Goal: Information Seeking & Learning: Learn about a topic

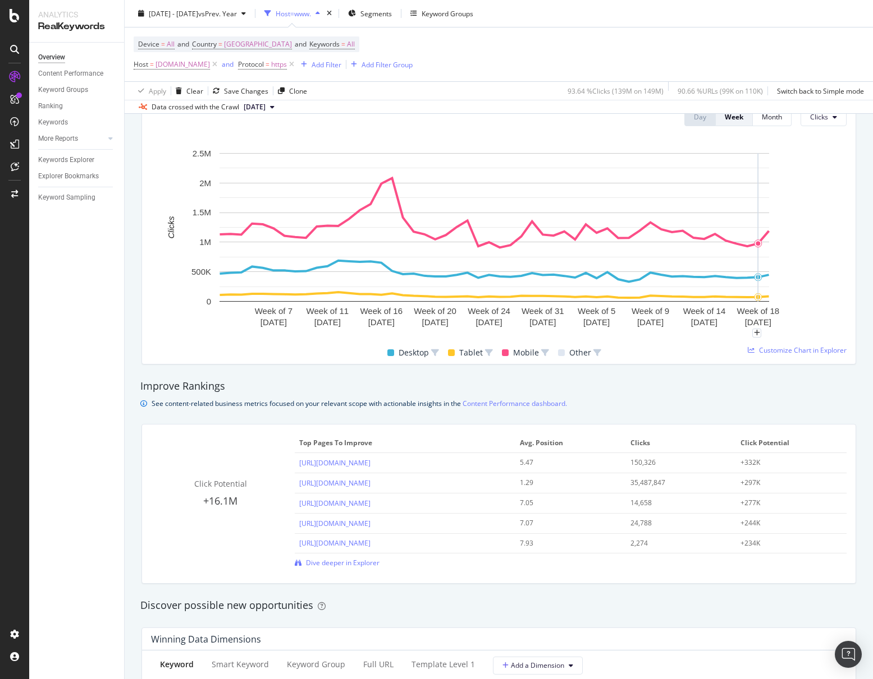
scroll to position [301, 0]
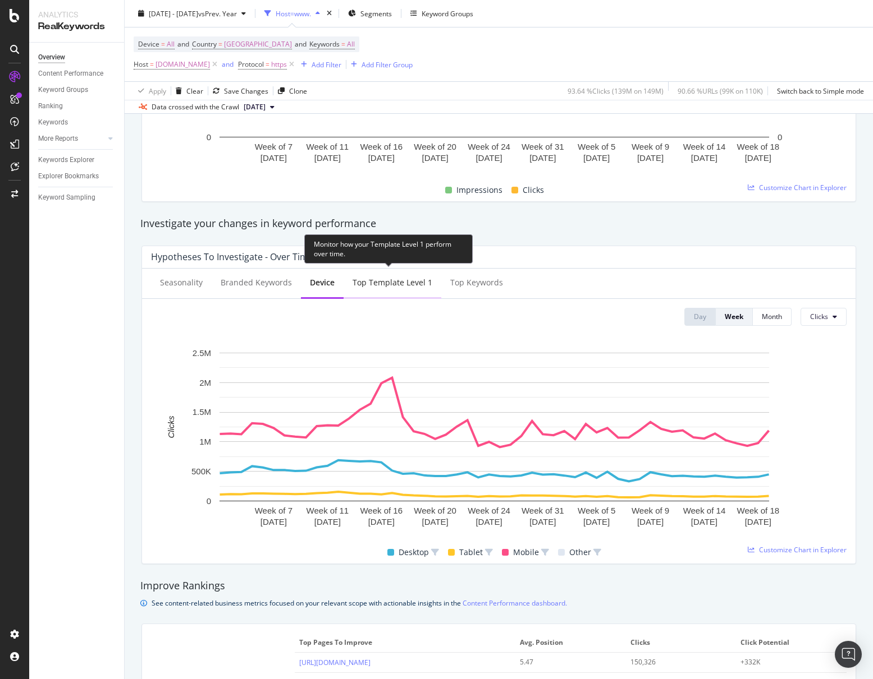
click at [407, 284] on div "Top Template Level 1" at bounding box center [392, 282] width 80 height 11
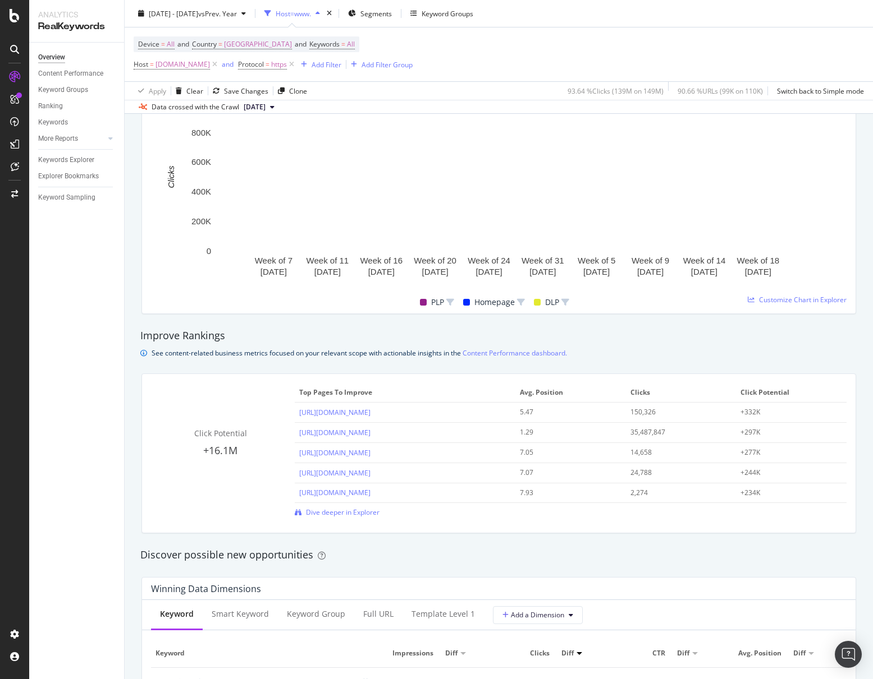
scroll to position [751, 0]
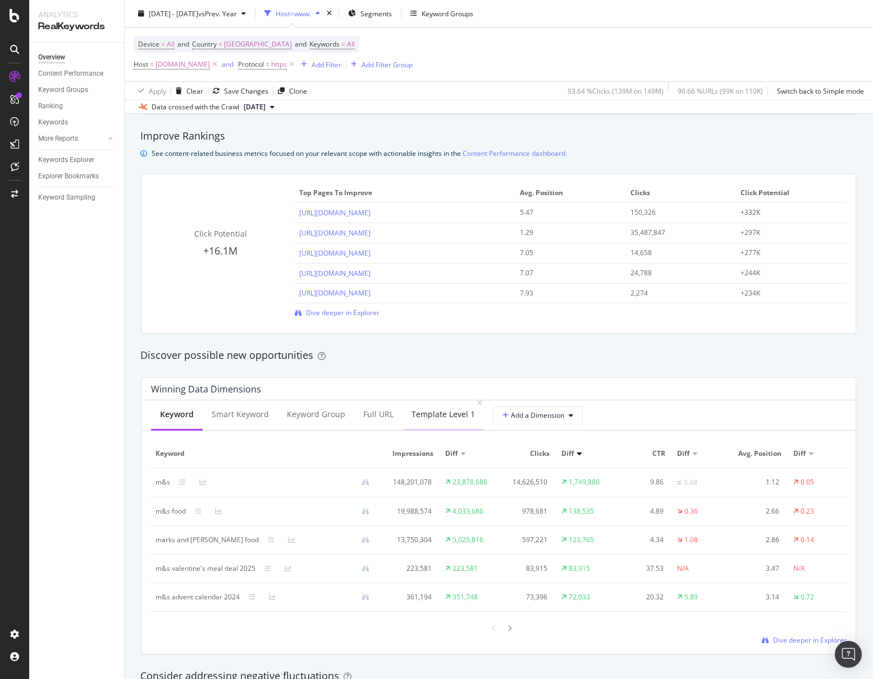
click at [440, 412] on div "Template Level 1" at bounding box center [442, 414] width 63 height 11
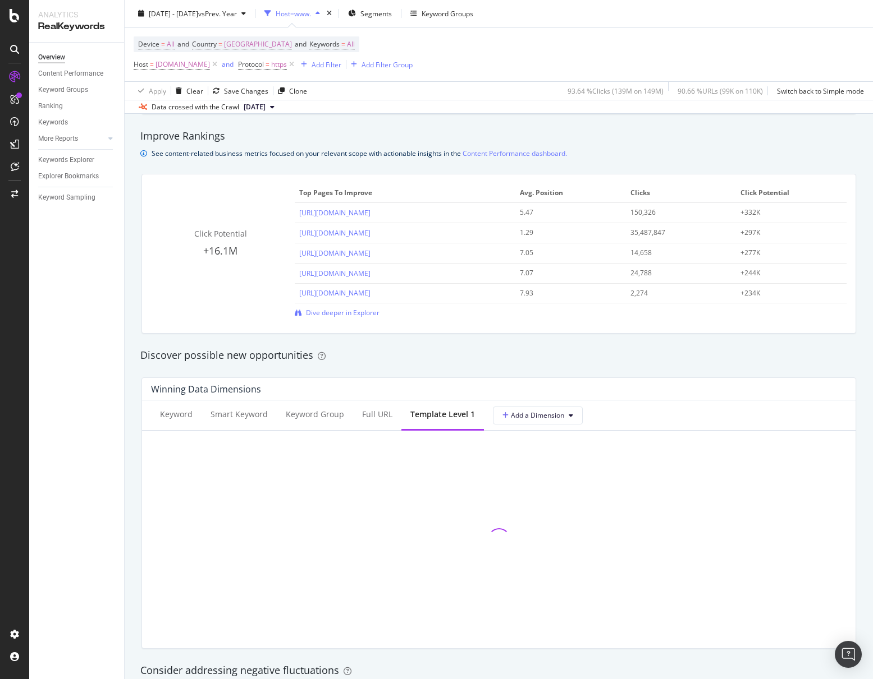
scroll to position [901, 0]
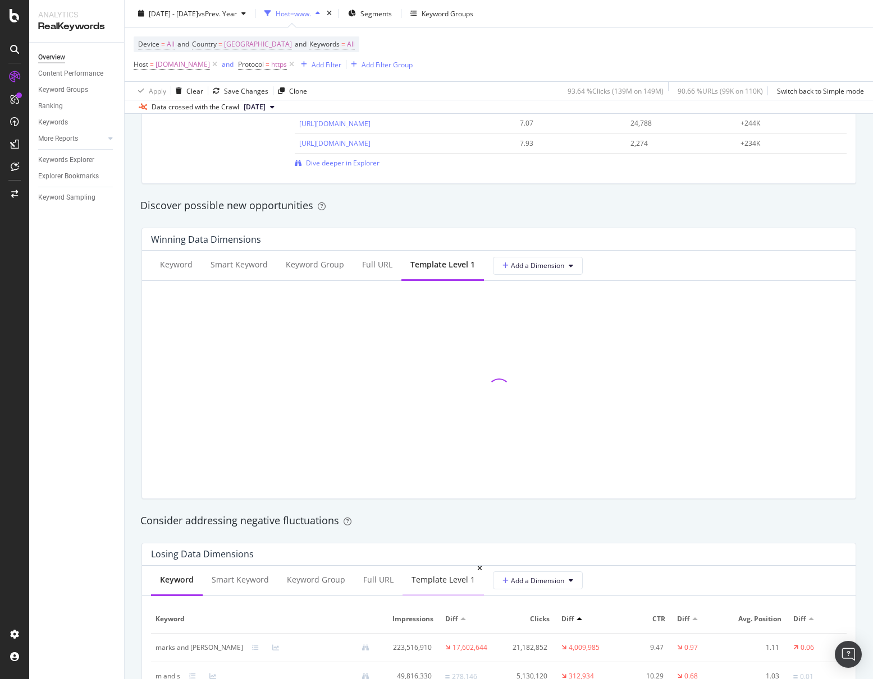
click at [420, 579] on div "Template Level 1" at bounding box center [442, 580] width 63 height 11
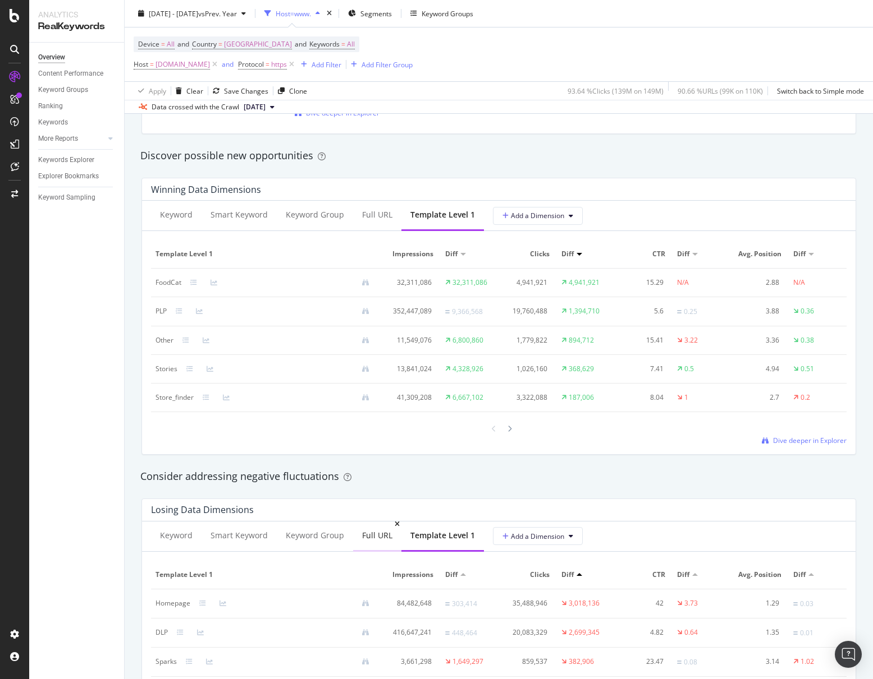
scroll to position [1051, 0]
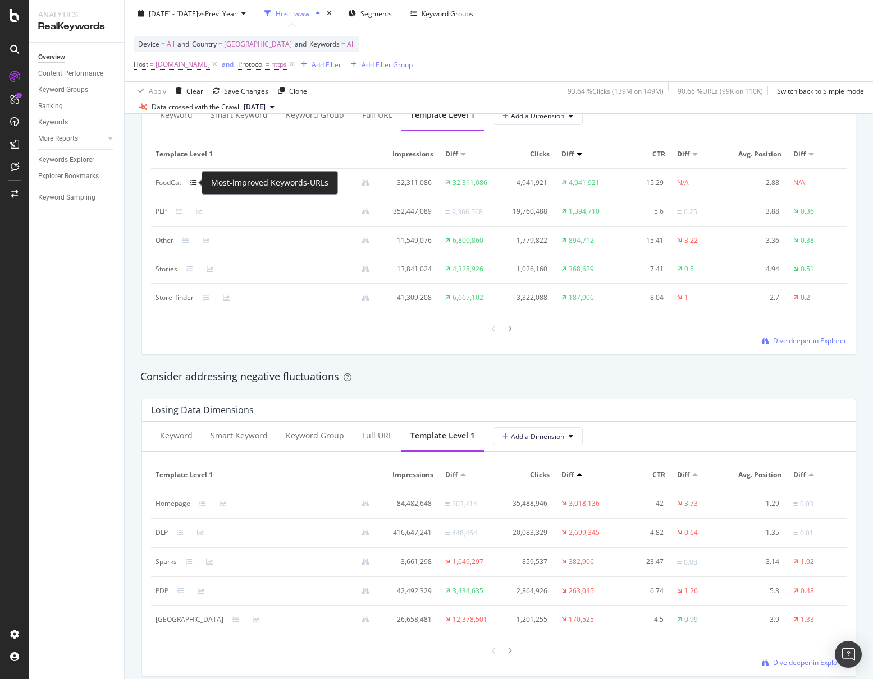
click at [195, 185] on icon at bounding box center [193, 183] width 7 height 7
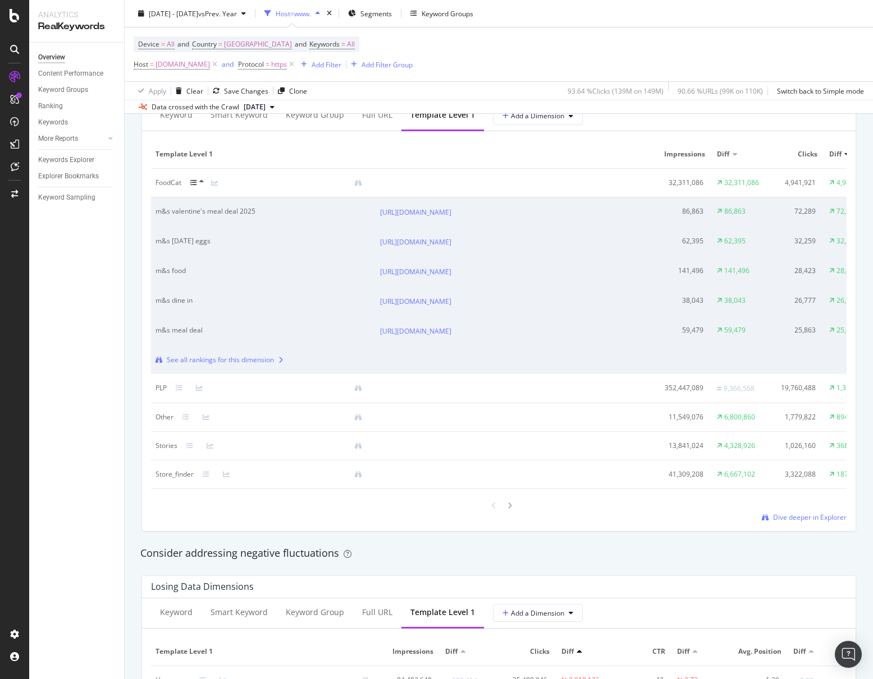
click at [197, 182] on div at bounding box center [200, 182] width 21 height 9
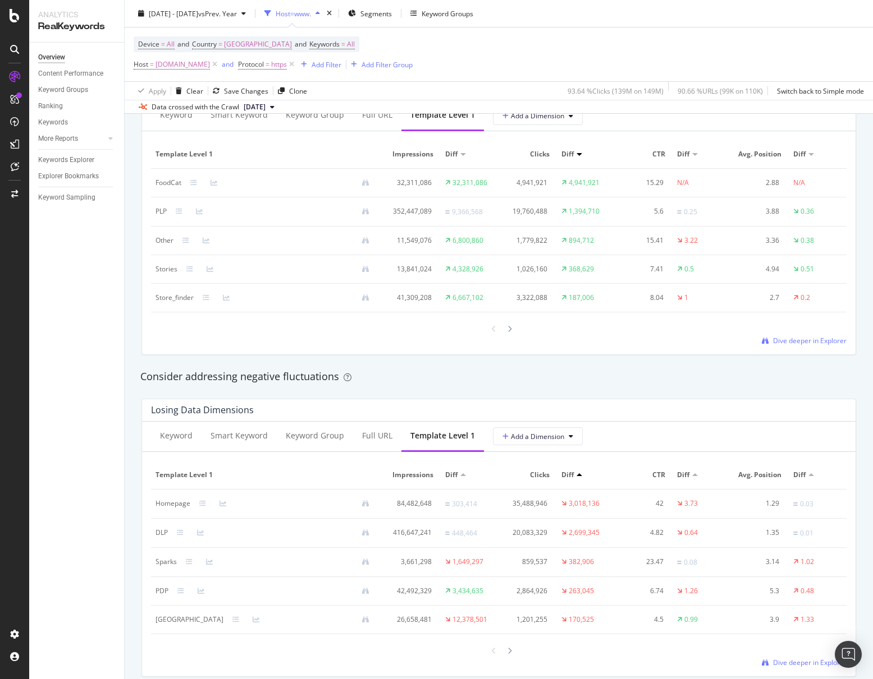
scroll to position [1101, 0]
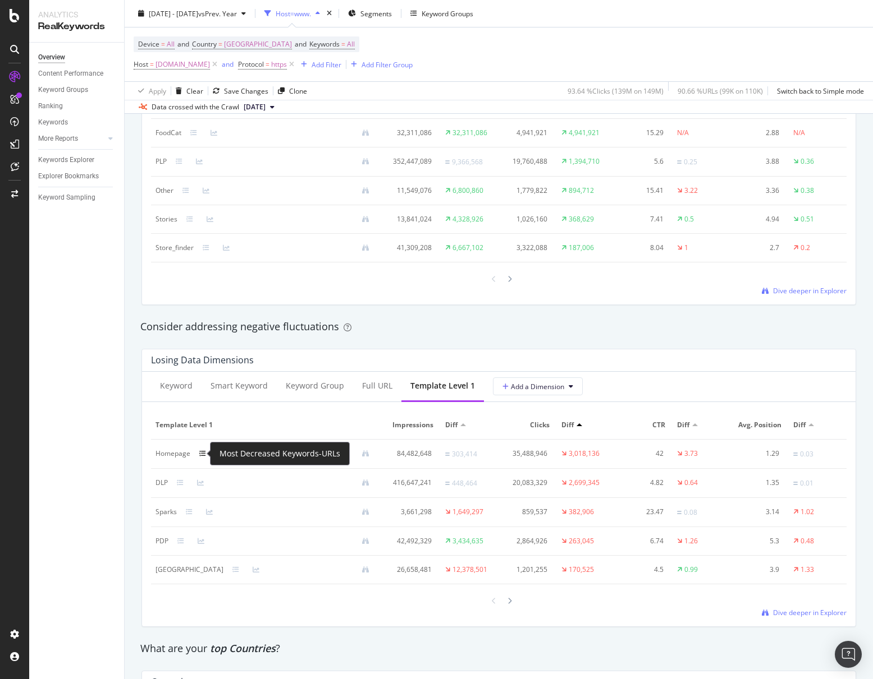
click at [200, 456] on icon at bounding box center [202, 454] width 7 height 7
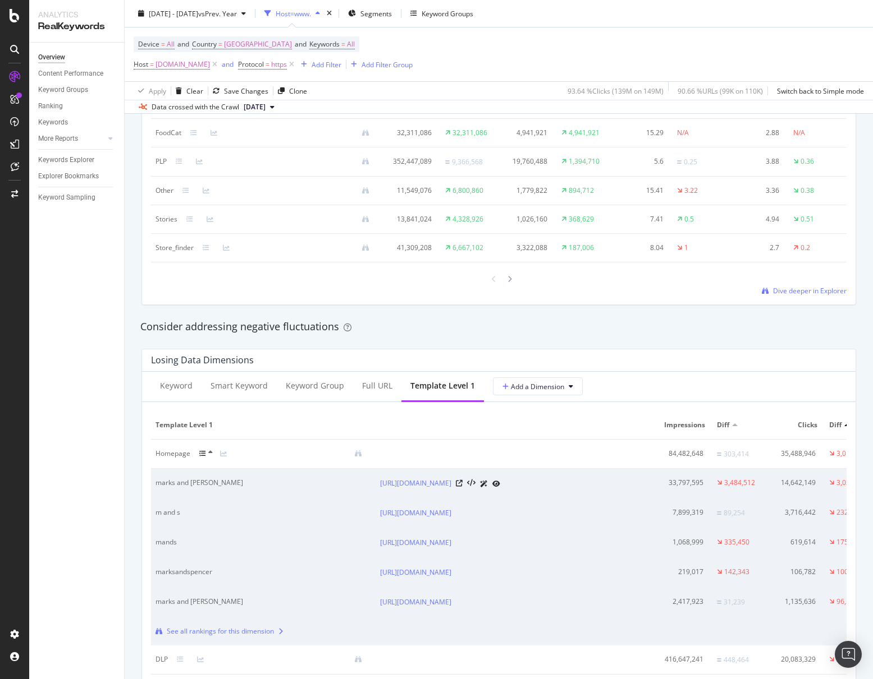
click at [194, 478] on div "marks and [PERSON_NAME]" at bounding box center [252, 483] width 194 height 10
click at [195, 478] on div "marks and [PERSON_NAME]" at bounding box center [252, 483] width 194 height 10
click at [163, 480] on div "marks and [PERSON_NAME]" at bounding box center [252, 483] width 194 height 10
